Goal: Information Seeking & Learning: Learn about a topic

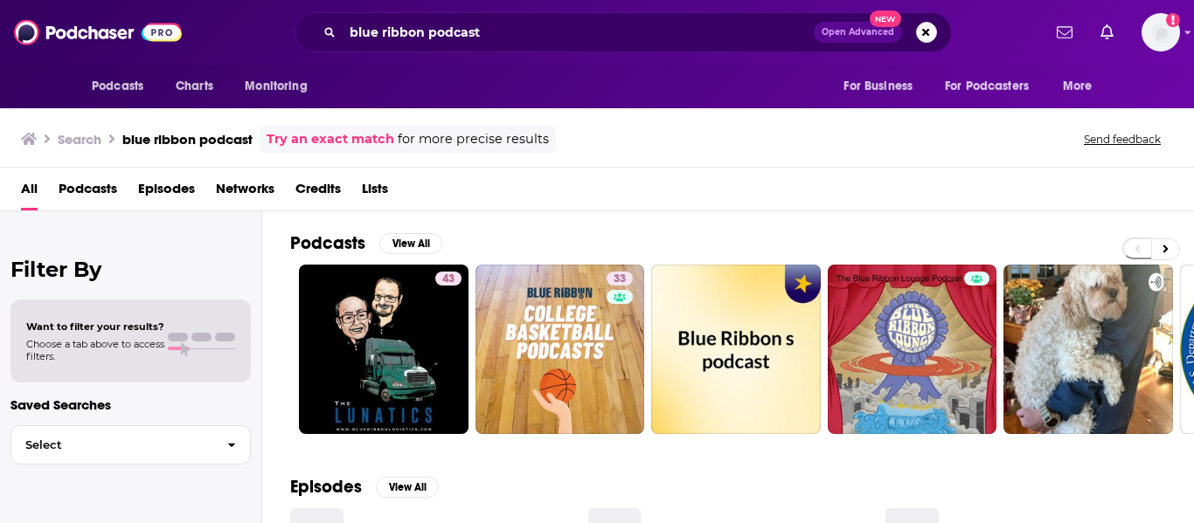
click at [831, 24] on div "Podcasts Charts Monitoring blue ribbon podcast Open Advanced New For Business F…" at bounding box center [597, 32] width 1194 height 65
click at [831, 33] on img "Logged in as JFarrellPR" at bounding box center [1160, 32] width 38 height 38
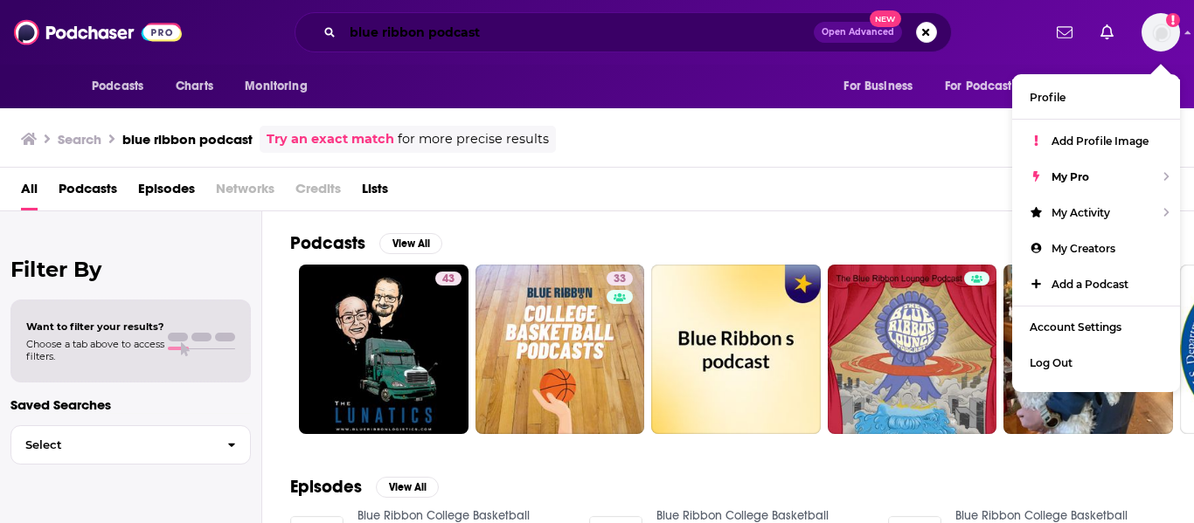
click at [496, 37] on input "blue ribbon podcast" at bounding box center [578, 32] width 471 height 28
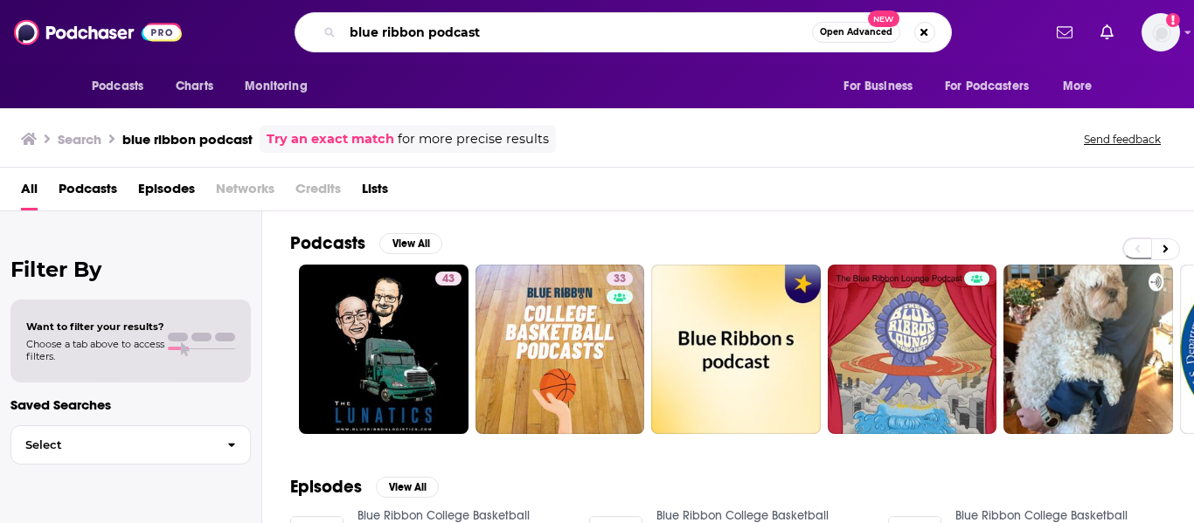
drag, startPoint x: 496, startPoint y: 37, endPoint x: 271, endPoint y: 56, distance: 226.3
click at [271, 56] on div "Podcasts Charts Monitoring blue ribbon podcast Open Advanced New For Business F…" at bounding box center [597, 32] width 1194 height 65
type input "what the truck"
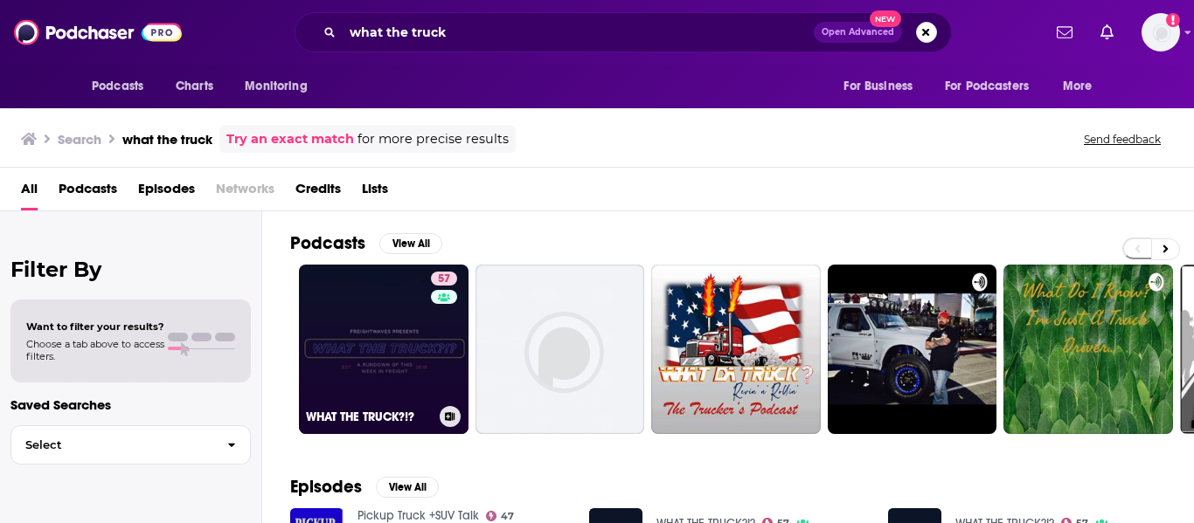
click at [423, 346] on link "57 WHAT THE TRUCK?!?" at bounding box center [384, 350] width 170 height 170
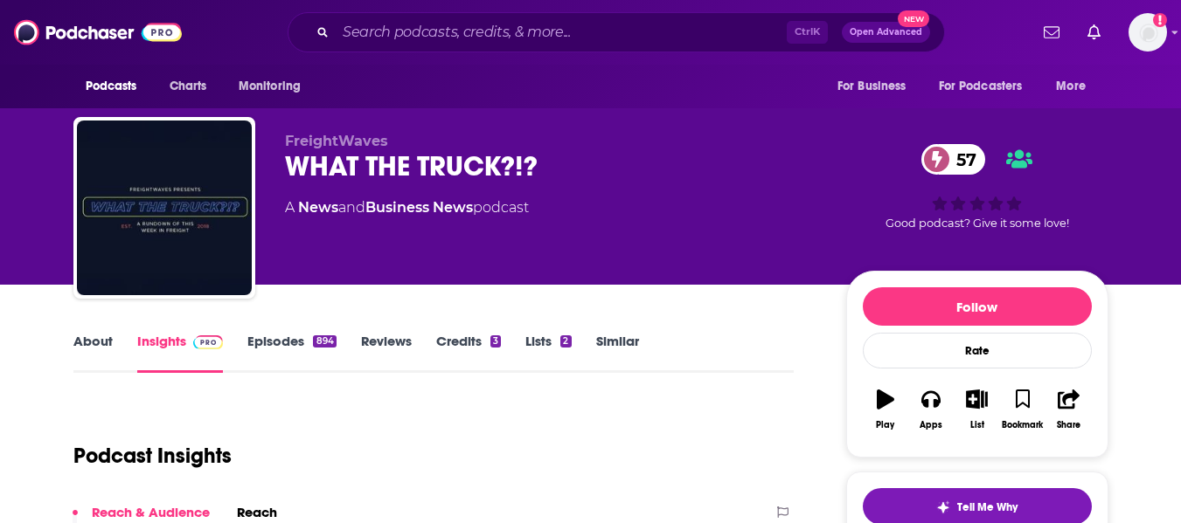
click at [79, 357] on link "About" at bounding box center [92, 353] width 39 height 40
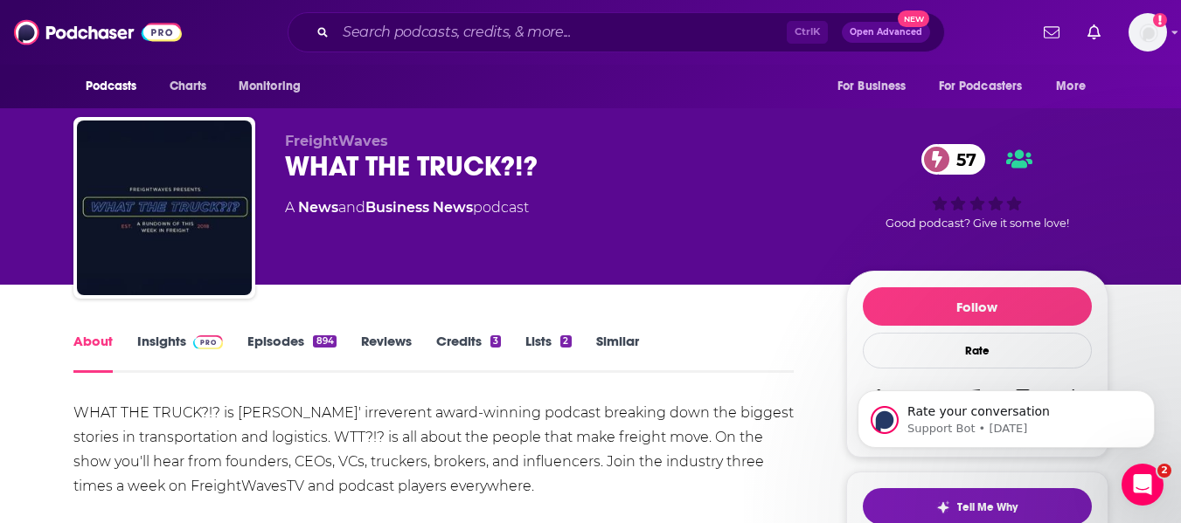
click at [176, 350] on link "Insights" at bounding box center [180, 353] width 87 height 40
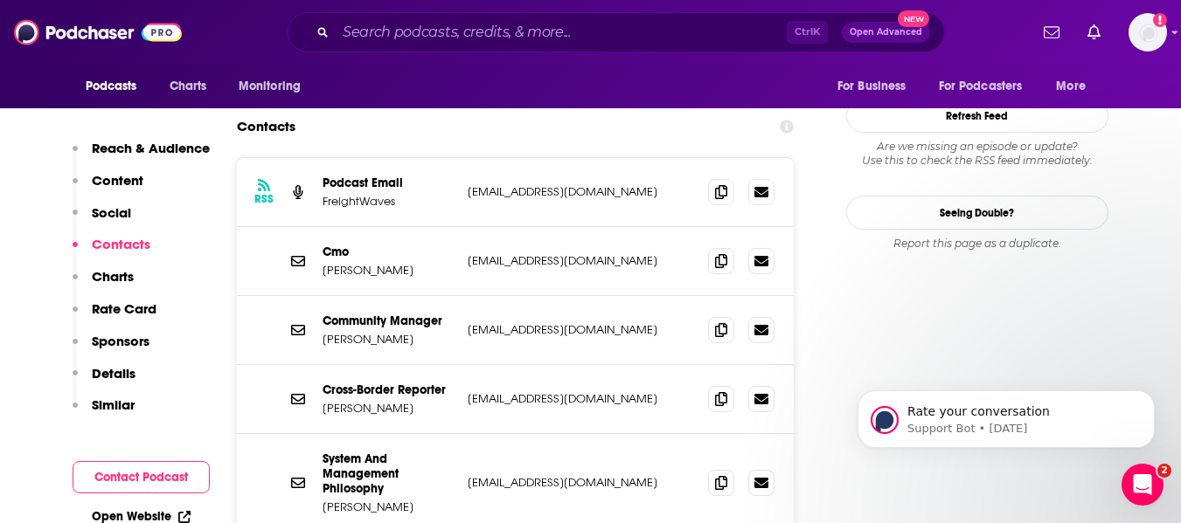
scroll to position [1457, 0]
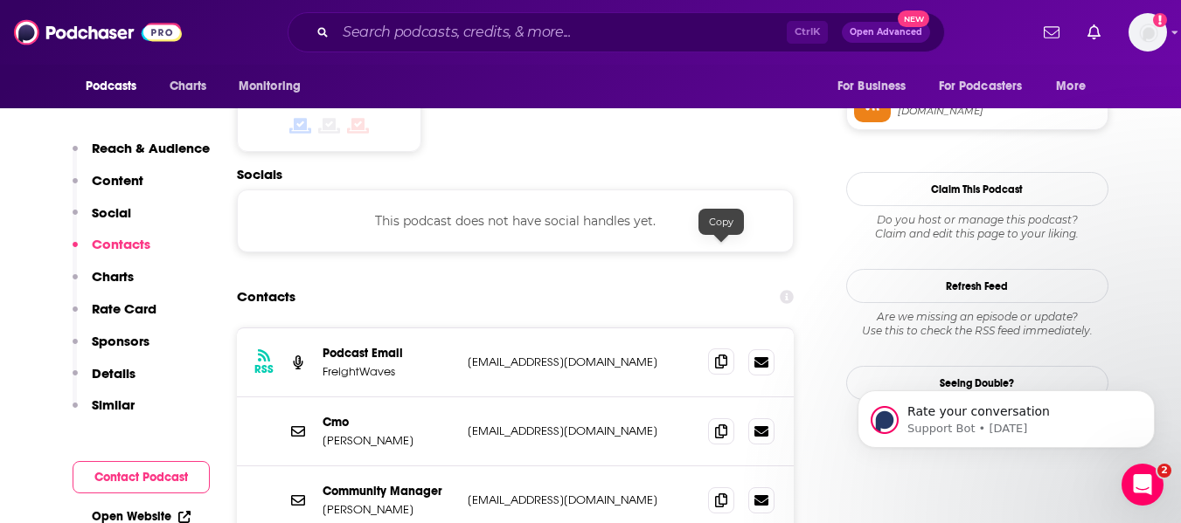
click at [719, 355] on icon at bounding box center [721, 362] width 12 height 14
click at [713, 487] on span at bounding box center [721, 500] width 26 height 26
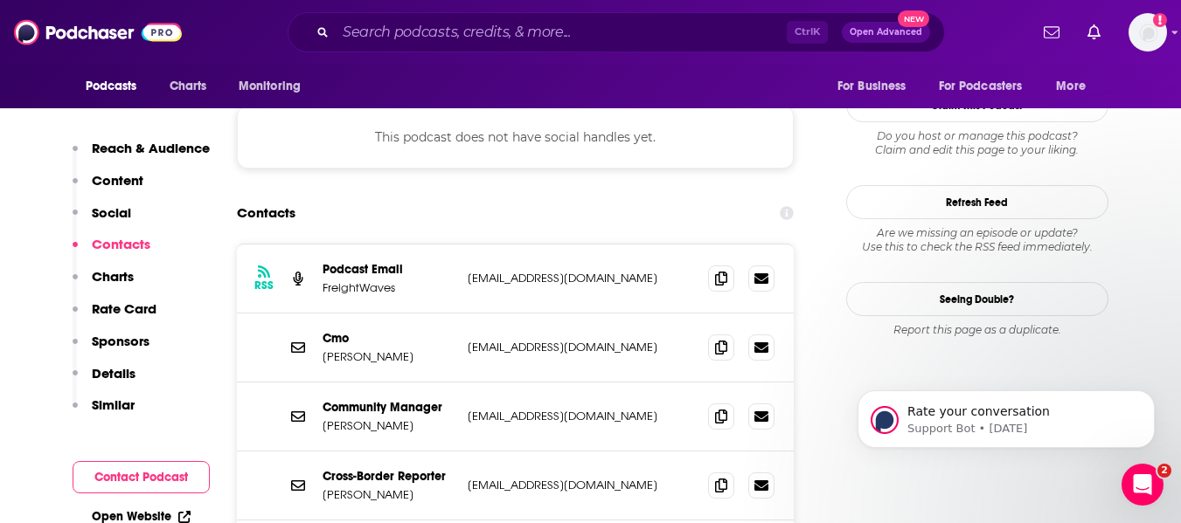
scroll to position [1602, 0]
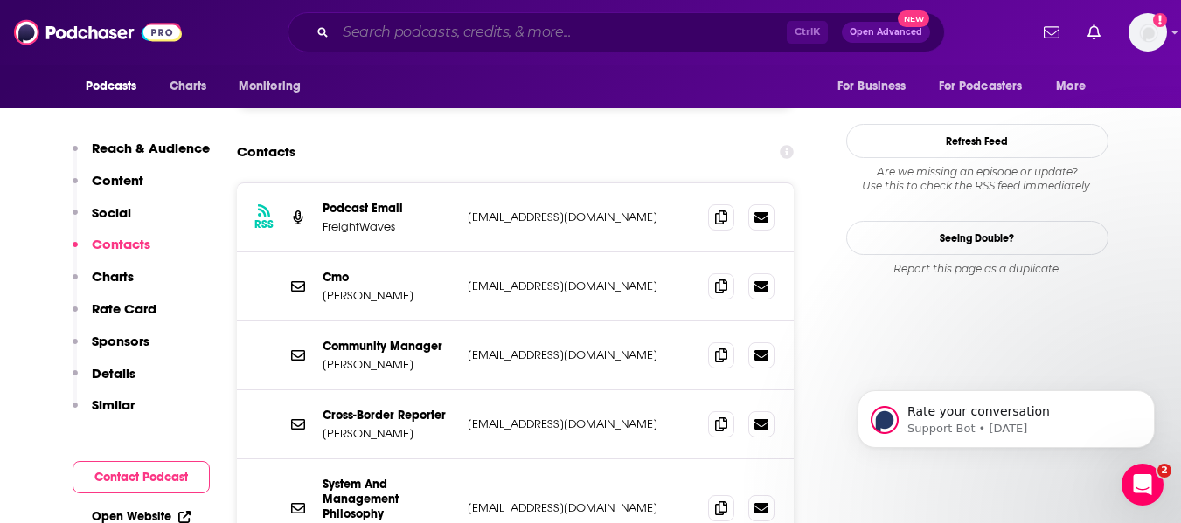
click at [482, 34] on input "Search podcasts, credits, & more..." at bounding box center [561, 32] width 451 height 28
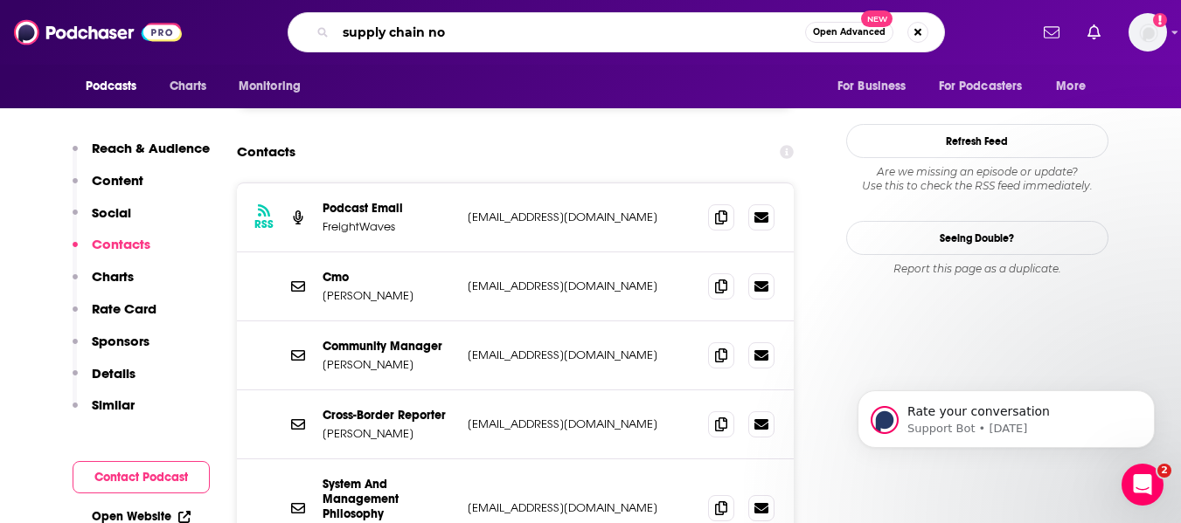
type input "supply chain now"
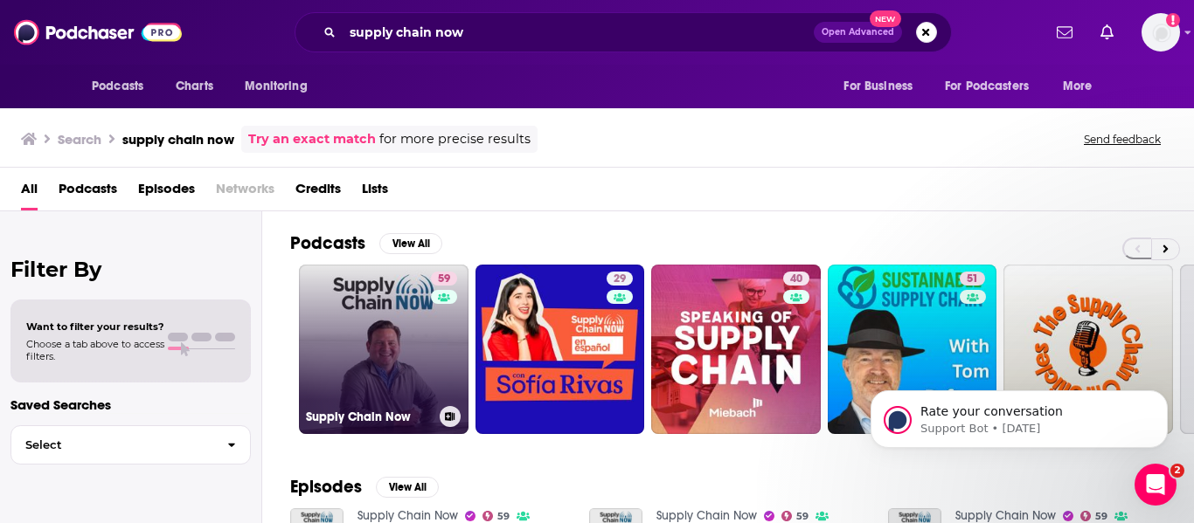
click at [406, 360] on link "59 Supply Chain Now" at bounding box center [384, 350] width 170 height 170
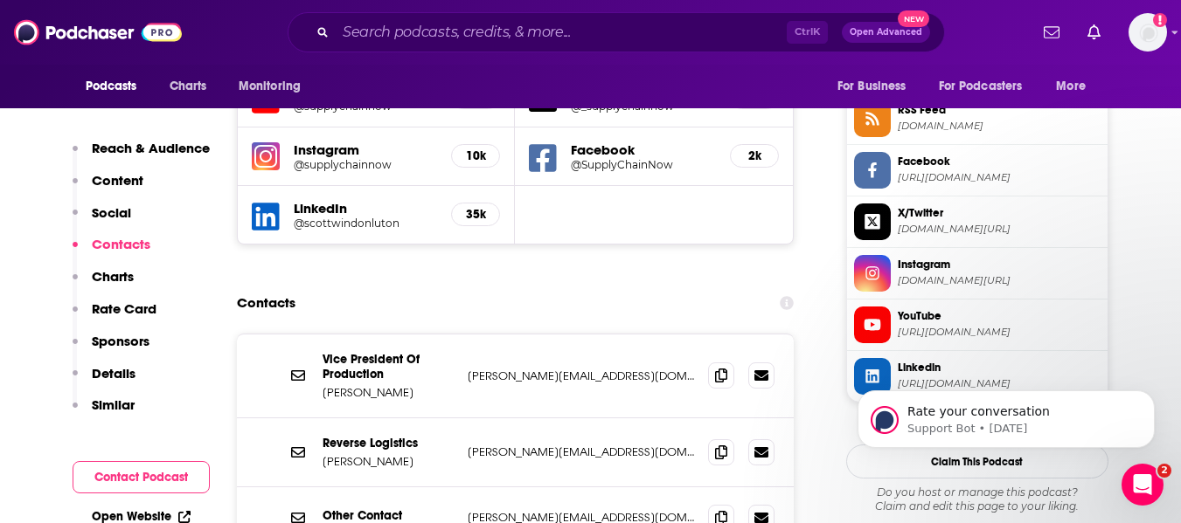
scroll to position [1748, 0]
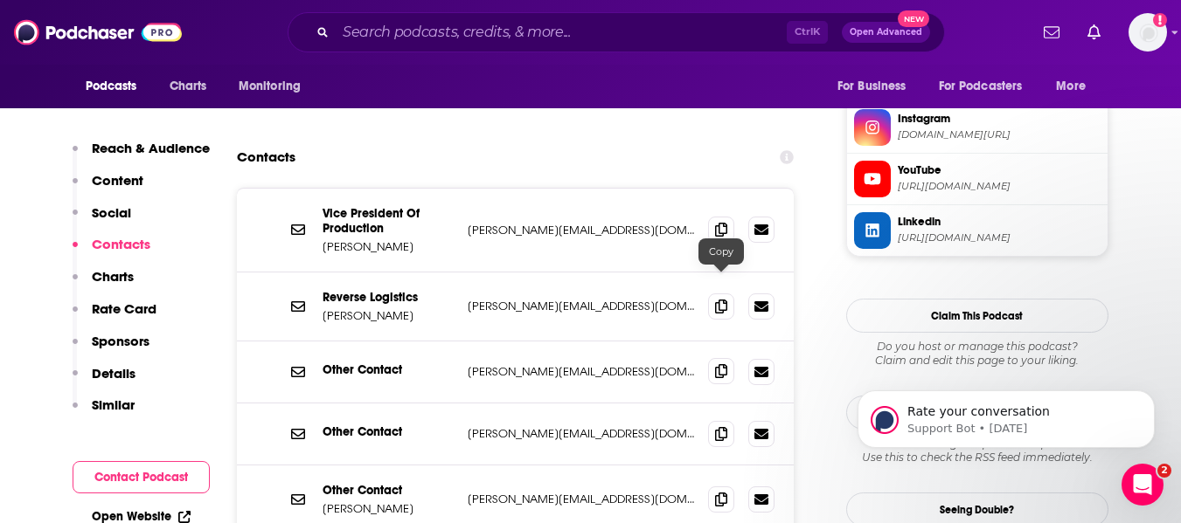
click at [728, 358] on span at bounding box center [721, 371] width 26 height 26
click at [721, 420] on span at bounding box center [721, 433] width 26 height 26
click at [725, 492] on icon at bounding box center [721, 499] width 12 height 14
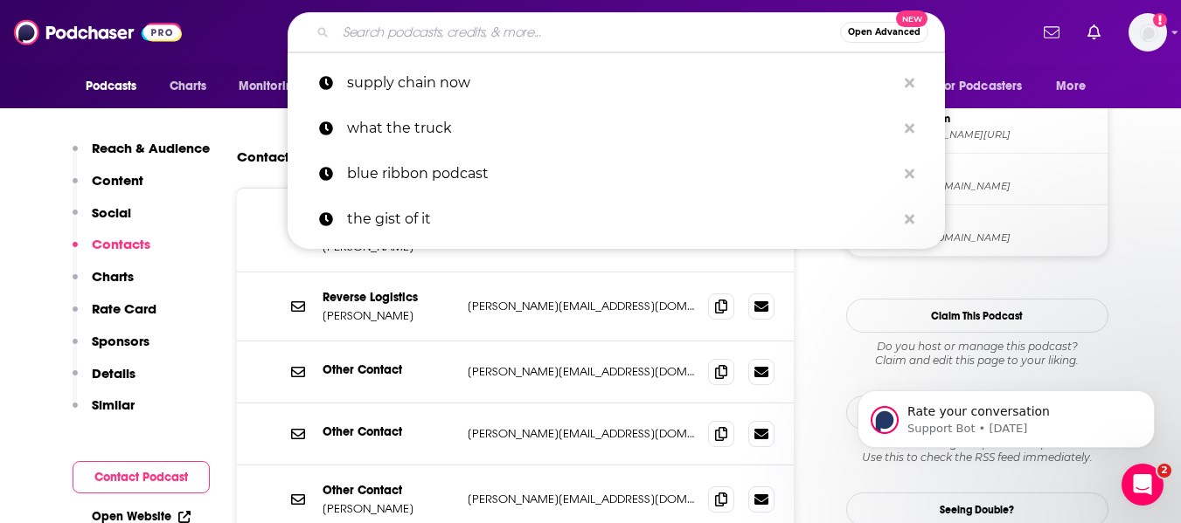
click at [386, 26] on input "Search podcasts, credits, & more..." at bounding box center [588, 32] width 504 height 28
paste input "Trucking Business & Beyond"
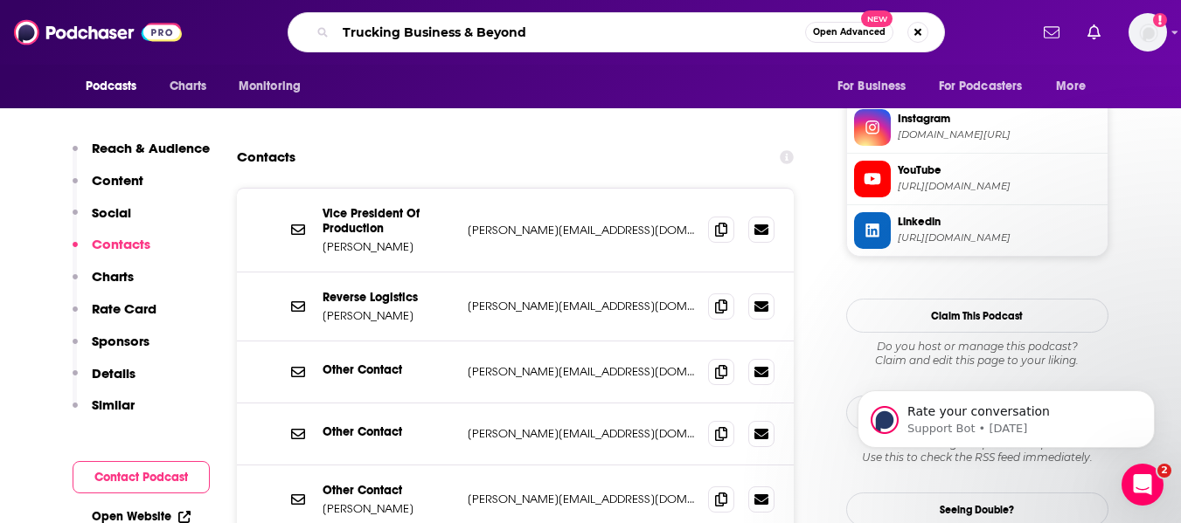
type input "Trucking Business & Beyond"
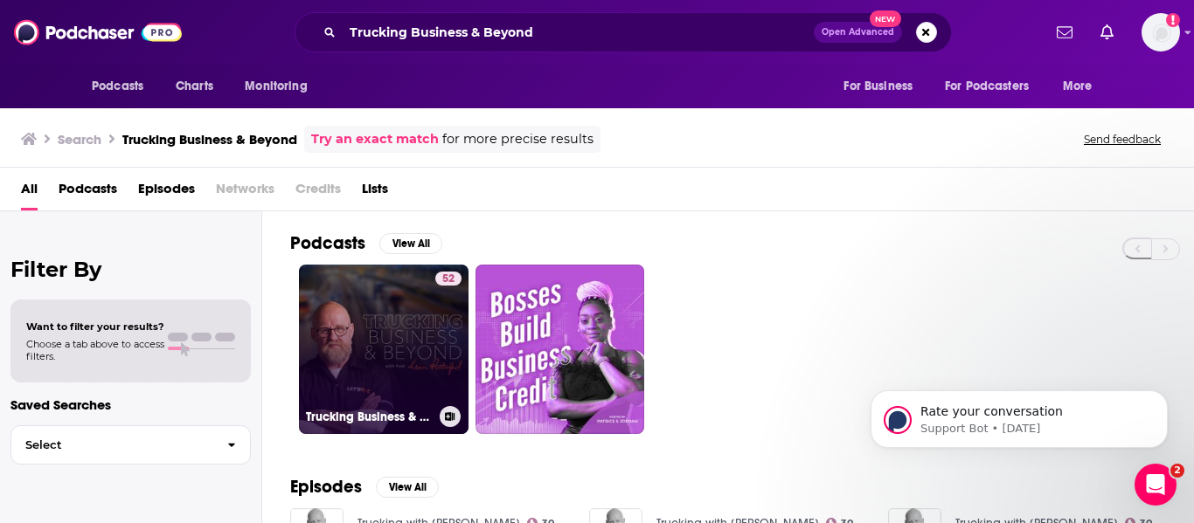
click at [374, 355] on link "52 Trucking Business & Beyond" at bounding box center [384, 350] width 170 height 170
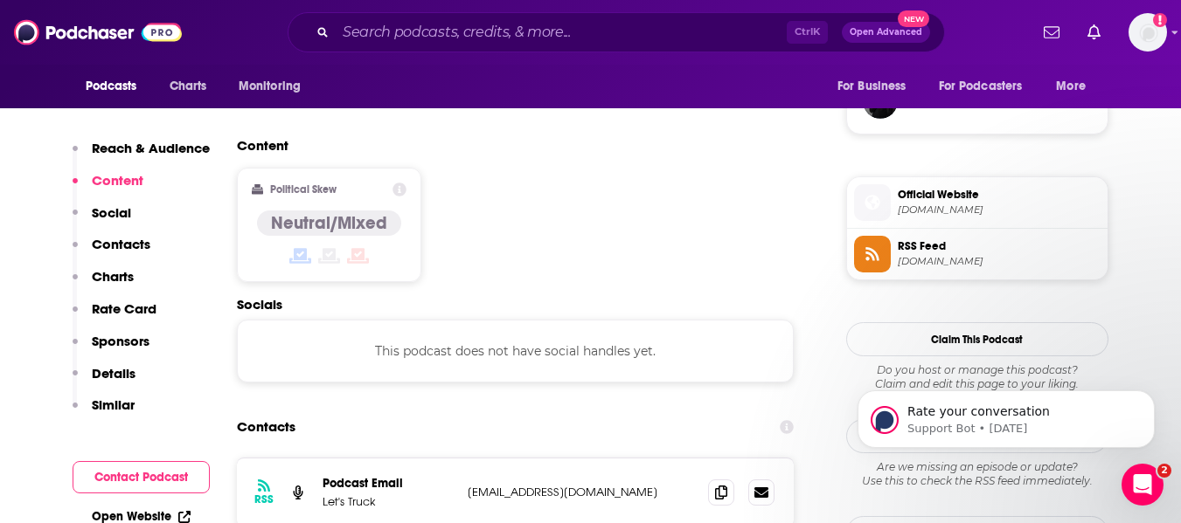
scroll to position [1311, 0]
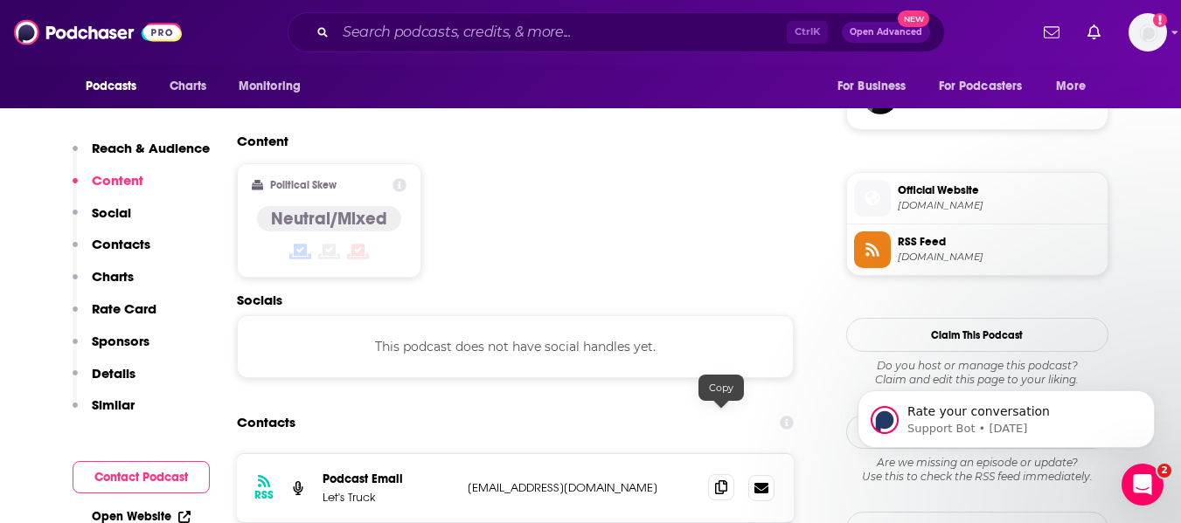
click at [723, 481] on icon at bounding box center [721, 488] width 12 height 14
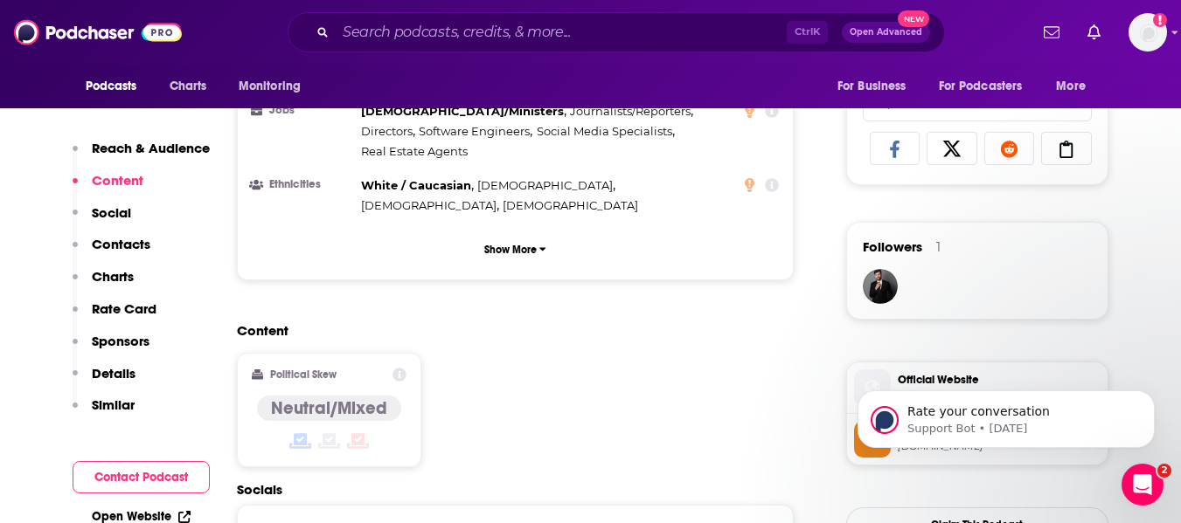
scroll to position [874, 0]
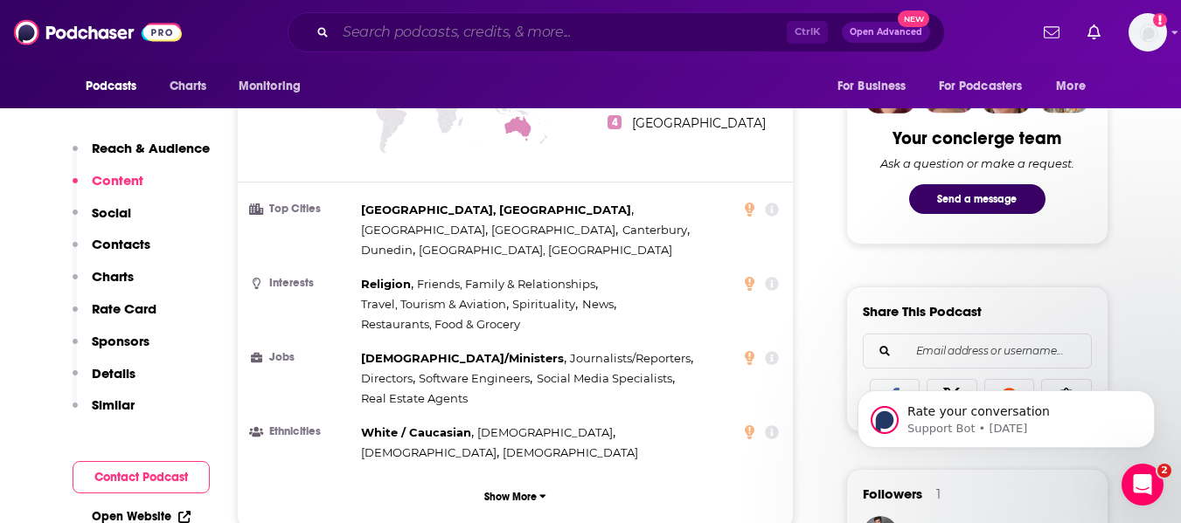
click at [507, 36] on input "Search podcasts, credits, & more..." at bounding box center [561, 32] width 451 height 28
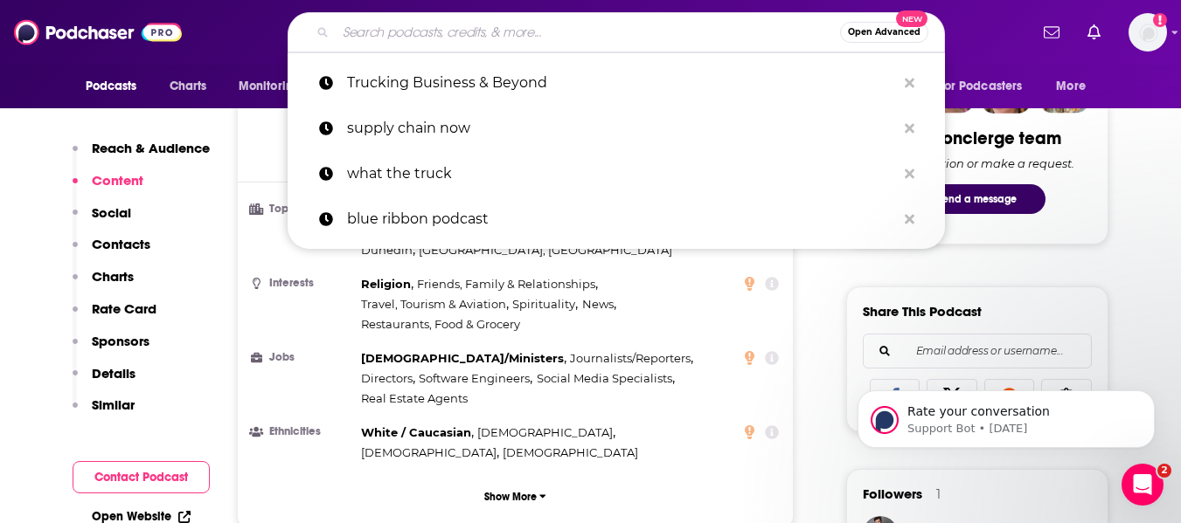
paste input "The Fleet Success Show"
type input "The Fleet Success Show"
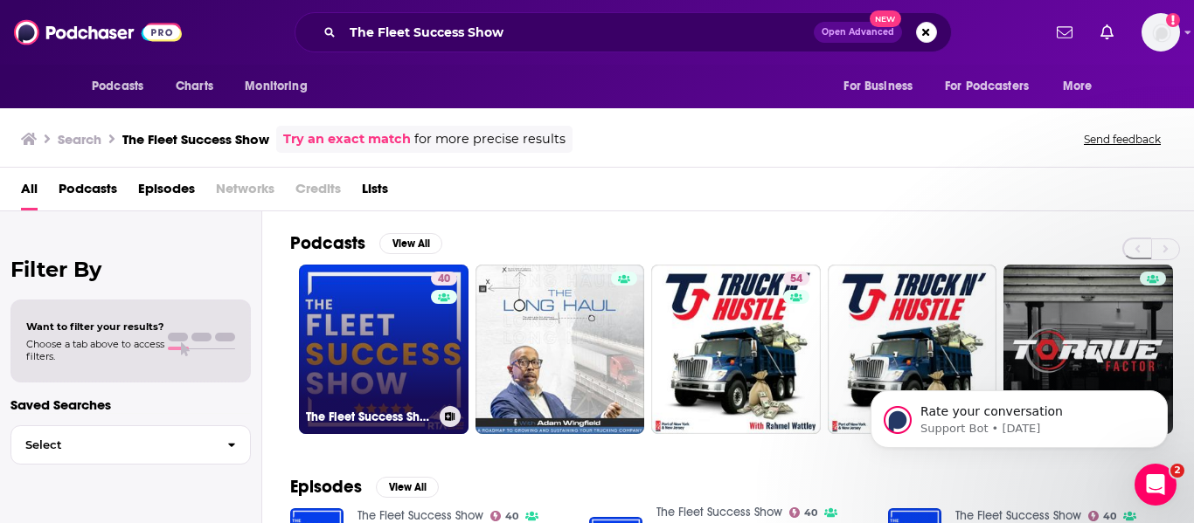
click at [402, 316] on link "40 The Fleet Success Show" at bounding box center [384, 350] width 170 height 170
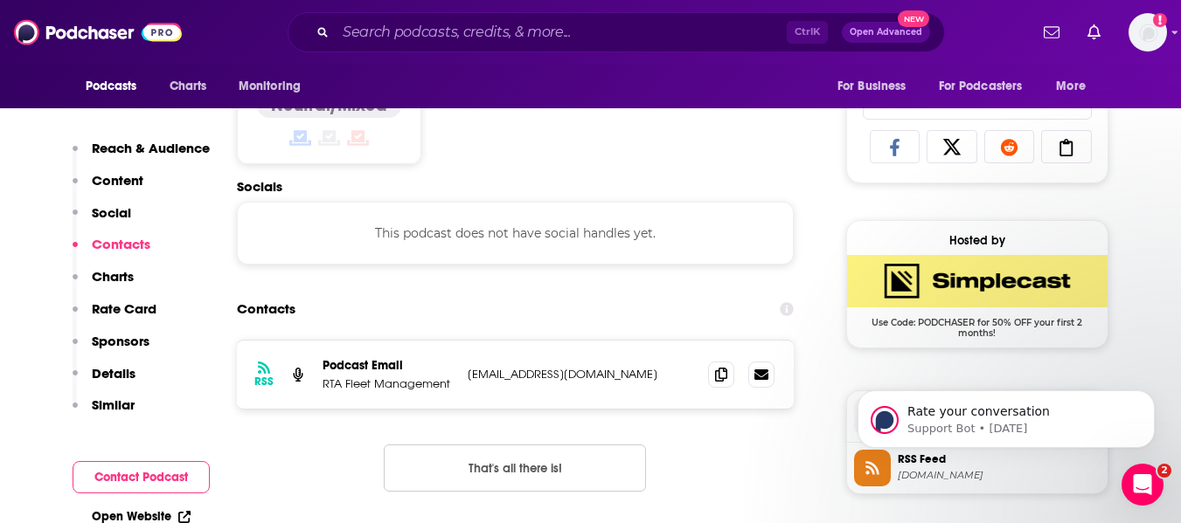
scroll to position [1165, 0]
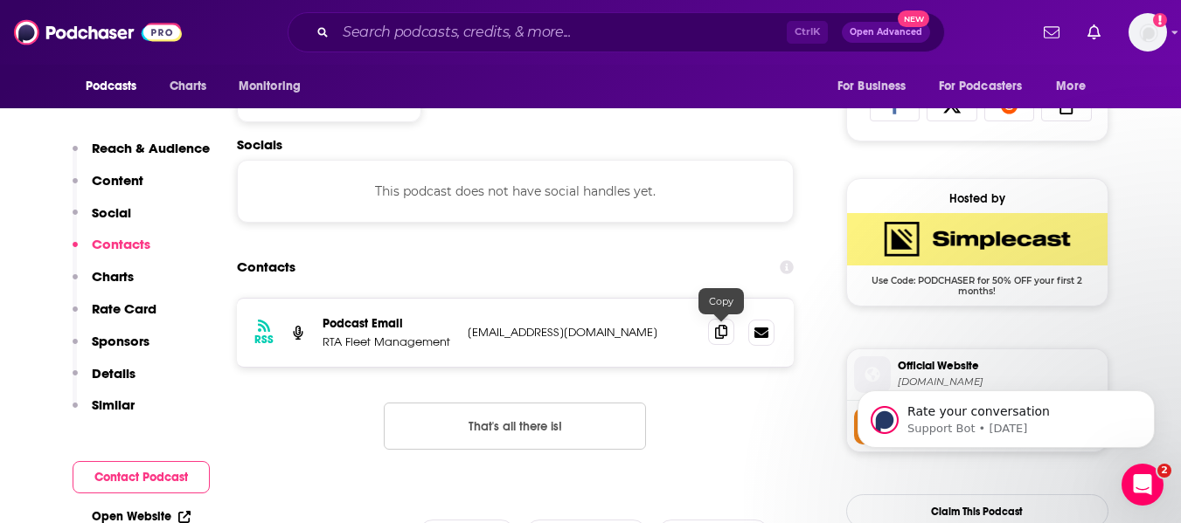
click at [722, 332] on icon at bounding box center [721, 332] width 12 height 14
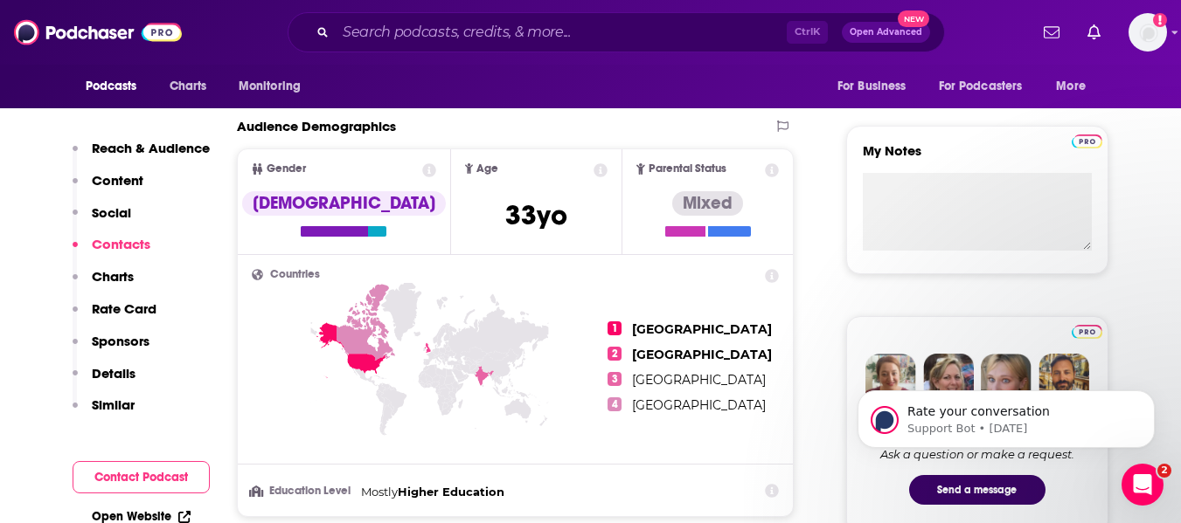
scroll to position [1020, 0]
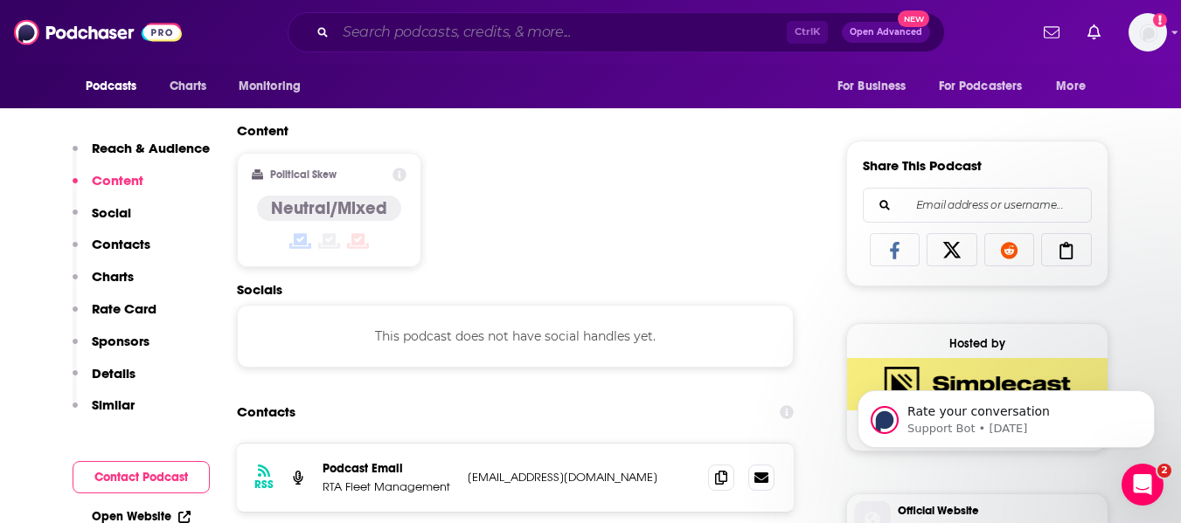
click at [463, 38] on input "Search podcasts, credits, & more..." at bounding box center [561, 32] width 451 height 28
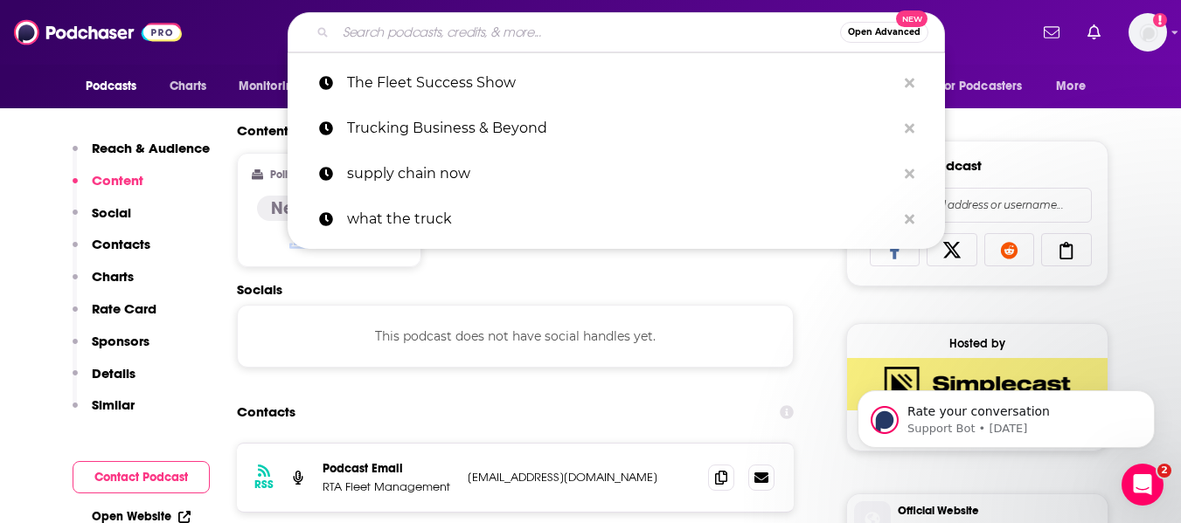
paste input "Straight Talk on Fleet"
type input "Straight Talk on Fleet"
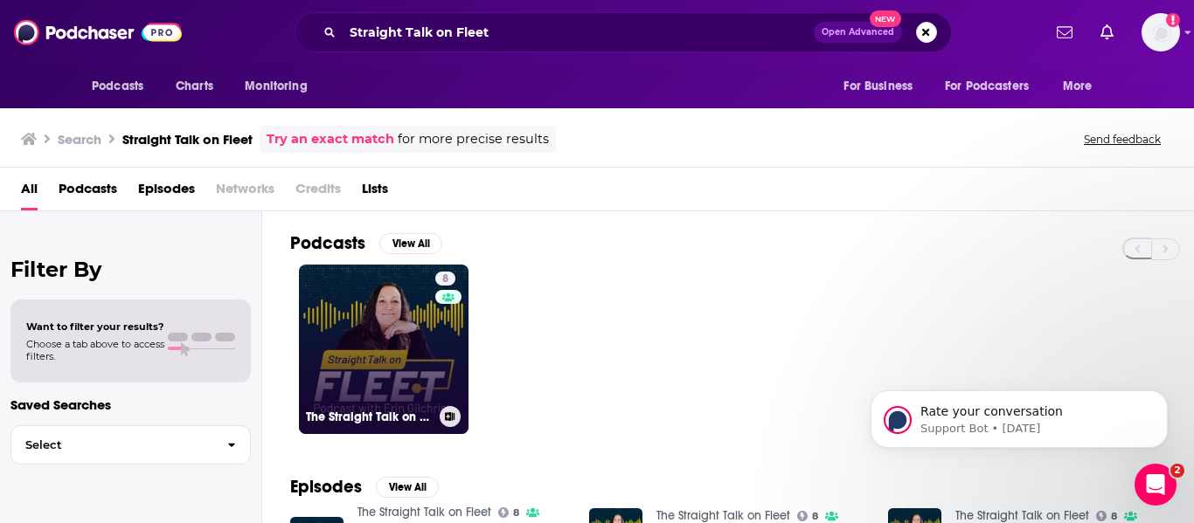
click at [350, 378] on link "8 The Straight Talk on Fleet" at bounding box center [384, 350] width 170 height 170
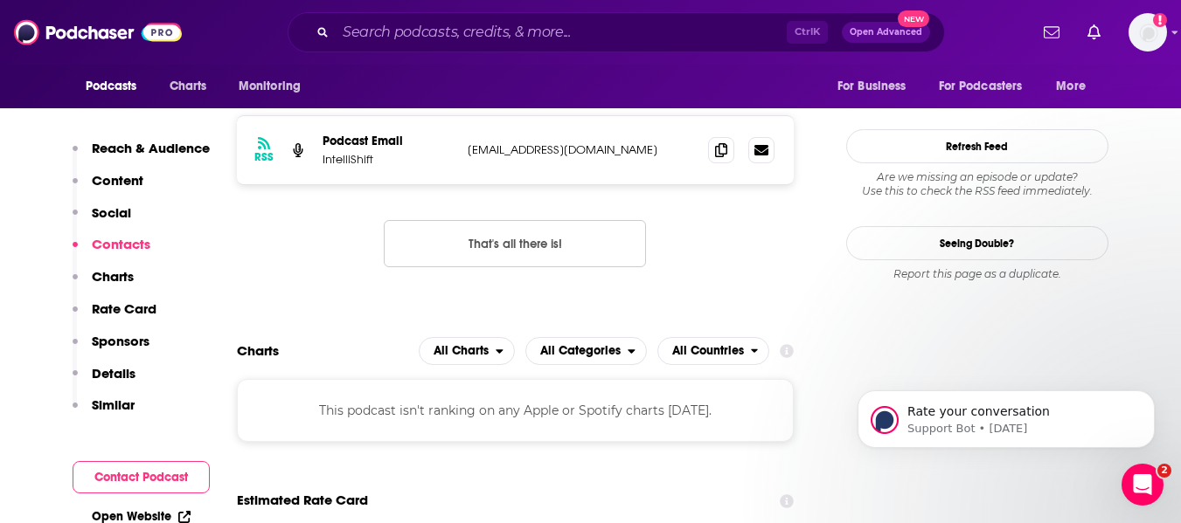
scroll to position [1311, 0]
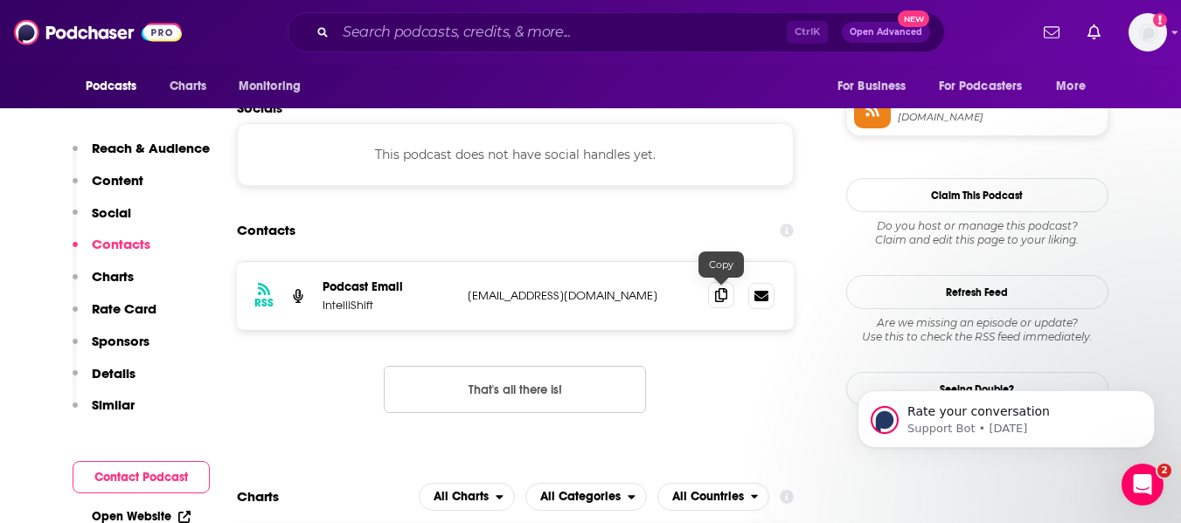
click at [725, 294] on icon at bounding box center [721, 295] width 12 height 14
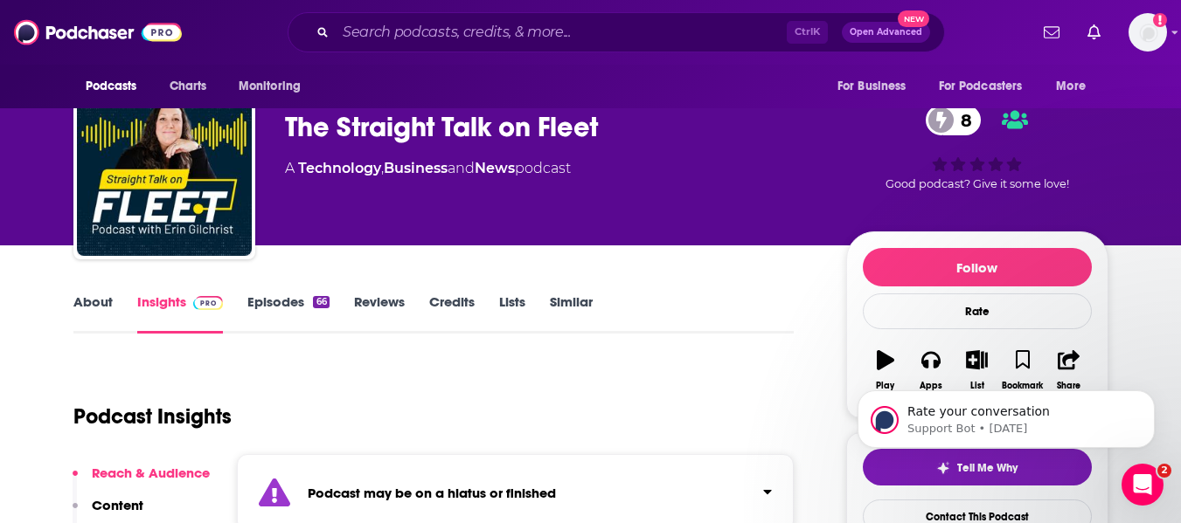
scroll to position [0, 0]
